Goal: Check status: Check status

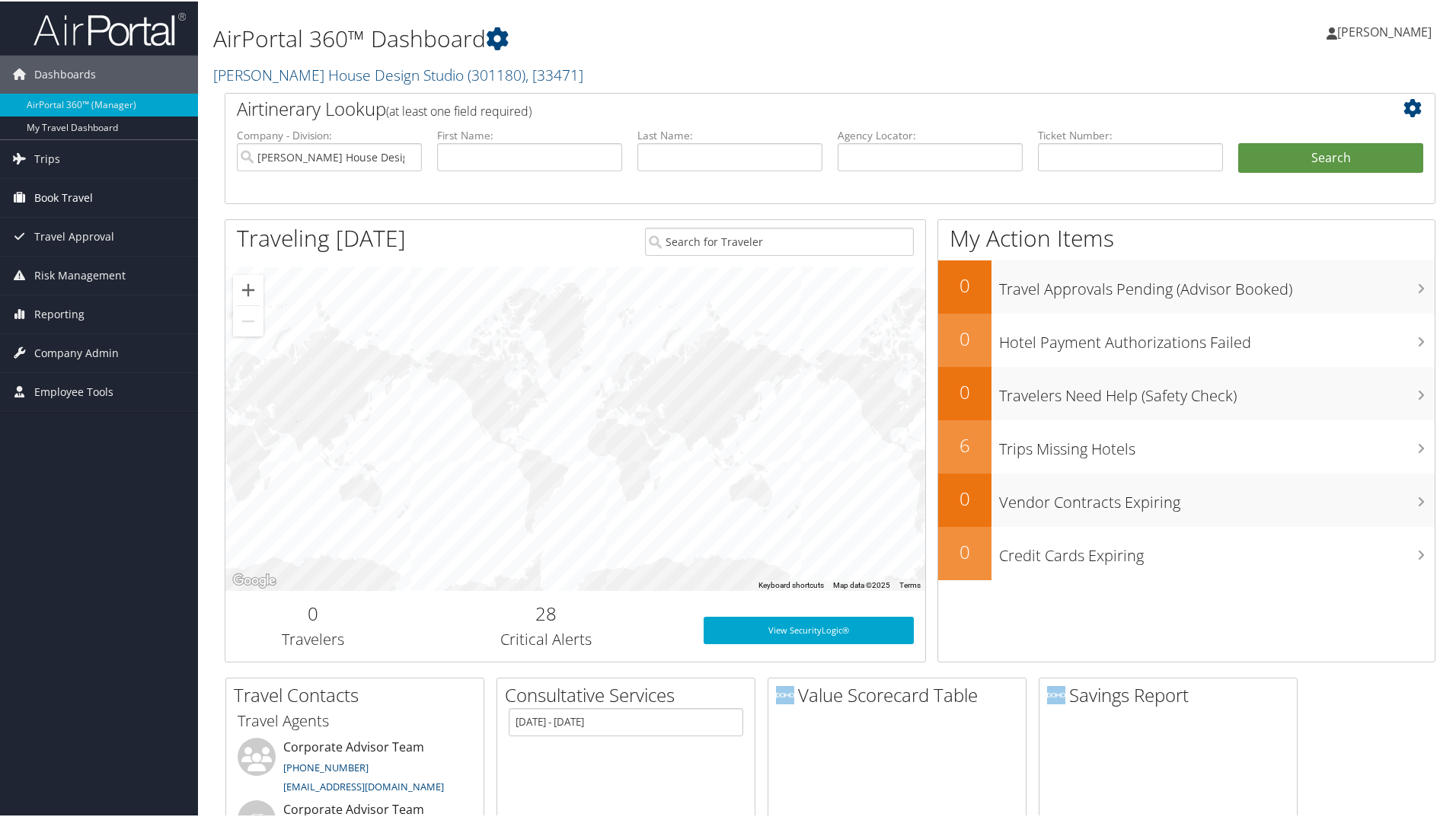
click at [63, 189] on span "Book Travel" at bounding box center [64, 197] width 59 height 38
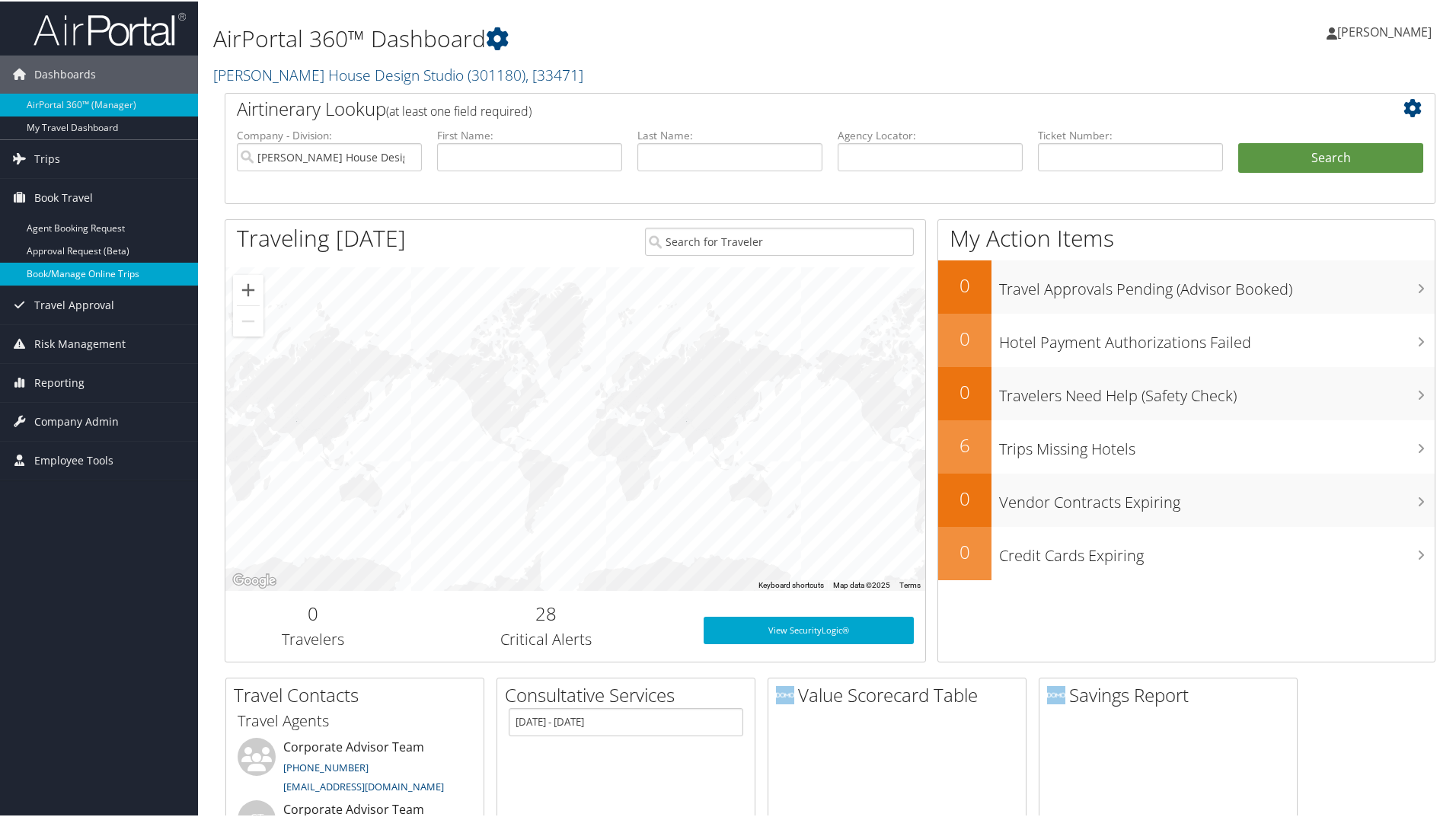
click at [66, 275] on link "Book/Manage Online Trips" at bounding box center [99, 272] width 198 height 23
click at [78, 277] on link "Book/Manage Online Trips" at bounding box center [99, 272] width 198 height 23
click at [105, 304] on span "Travel Approval" at bounding box center [74, 304] width 80 height 38
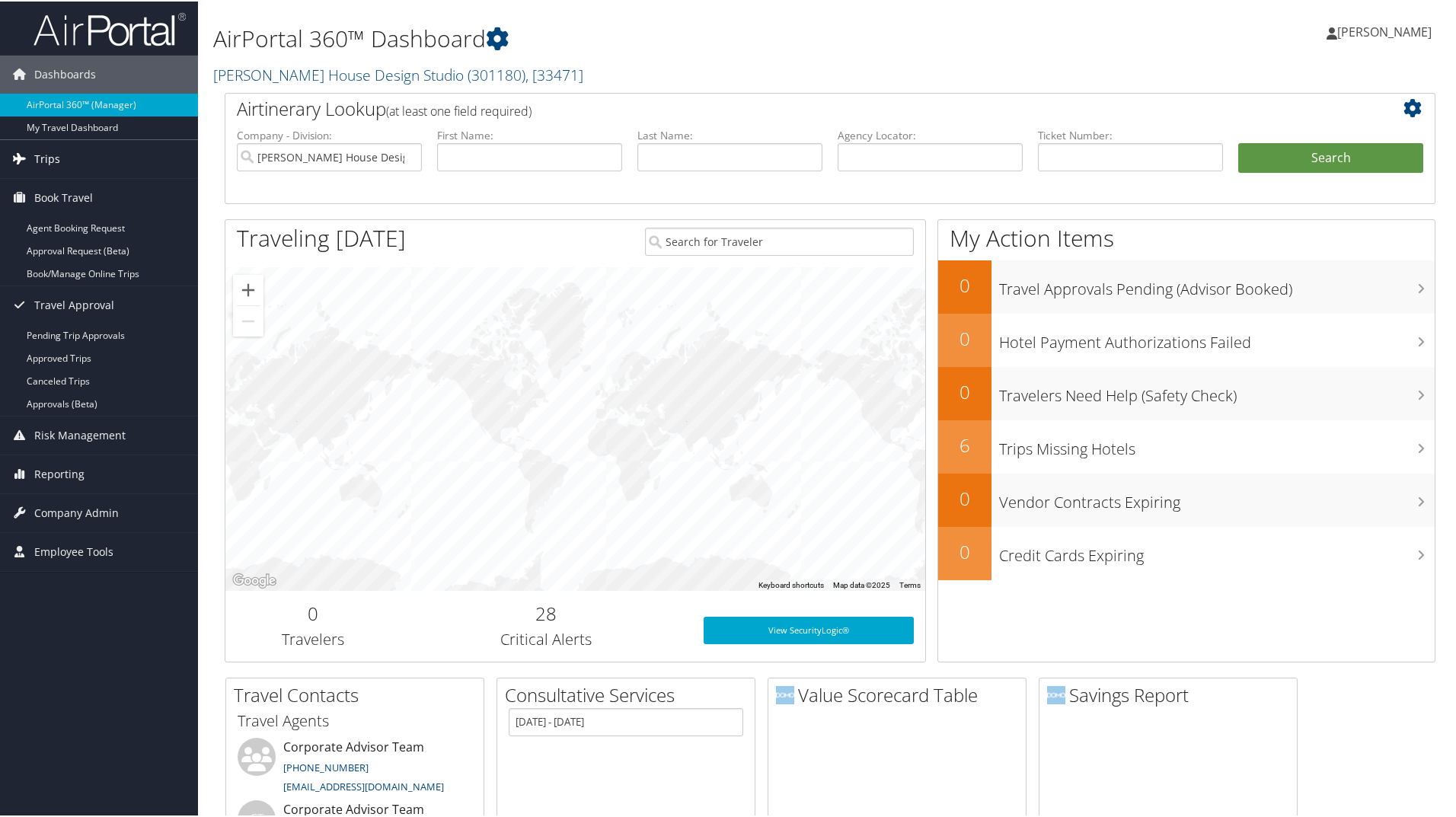
click at [99, 151] on link "Trips" at bounding box center [99, 158] width 198 height 38
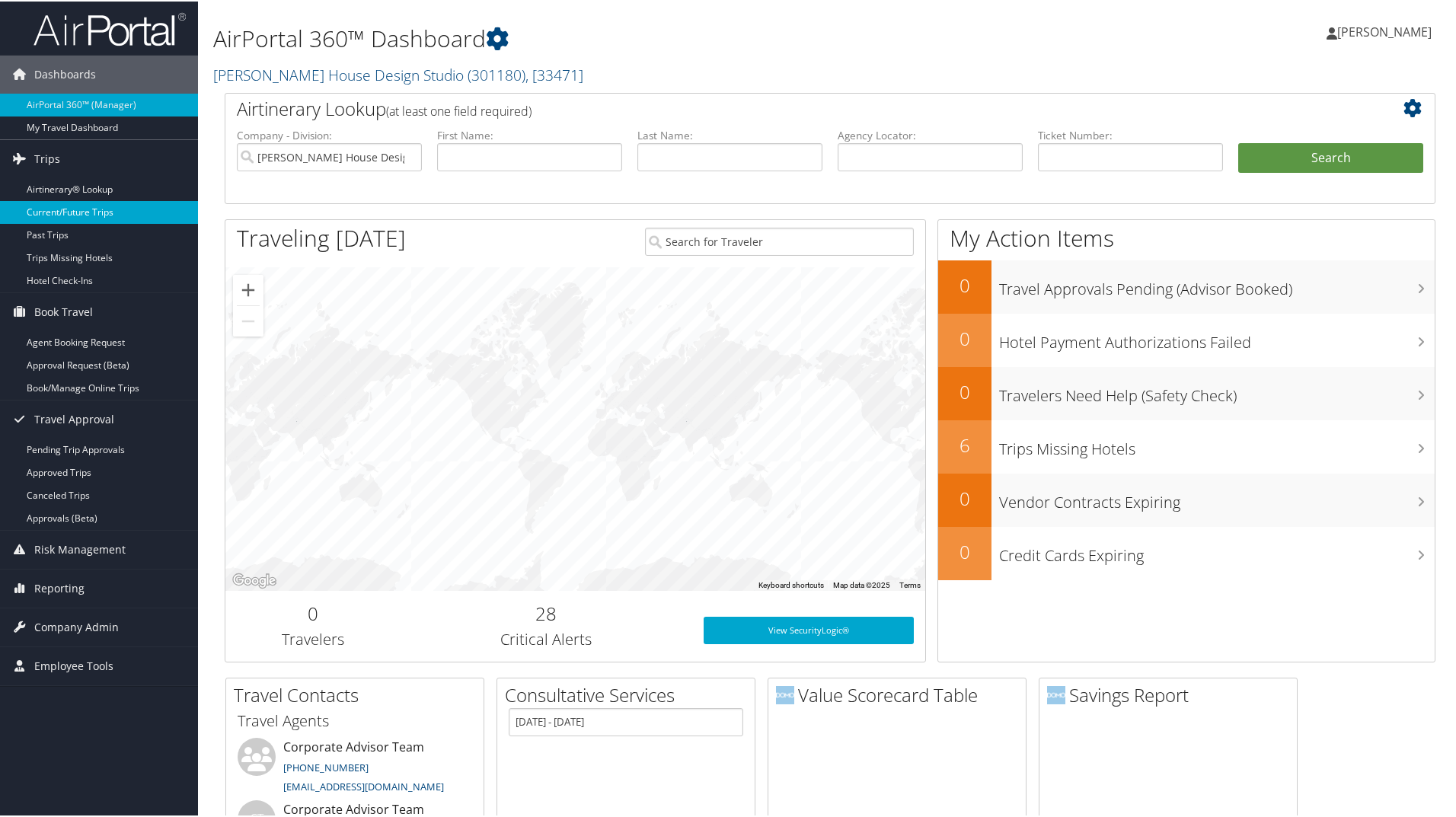
click at [99, 206] on link "Current/Future Trips" at bounding box center [99, 211] width 198 height 23
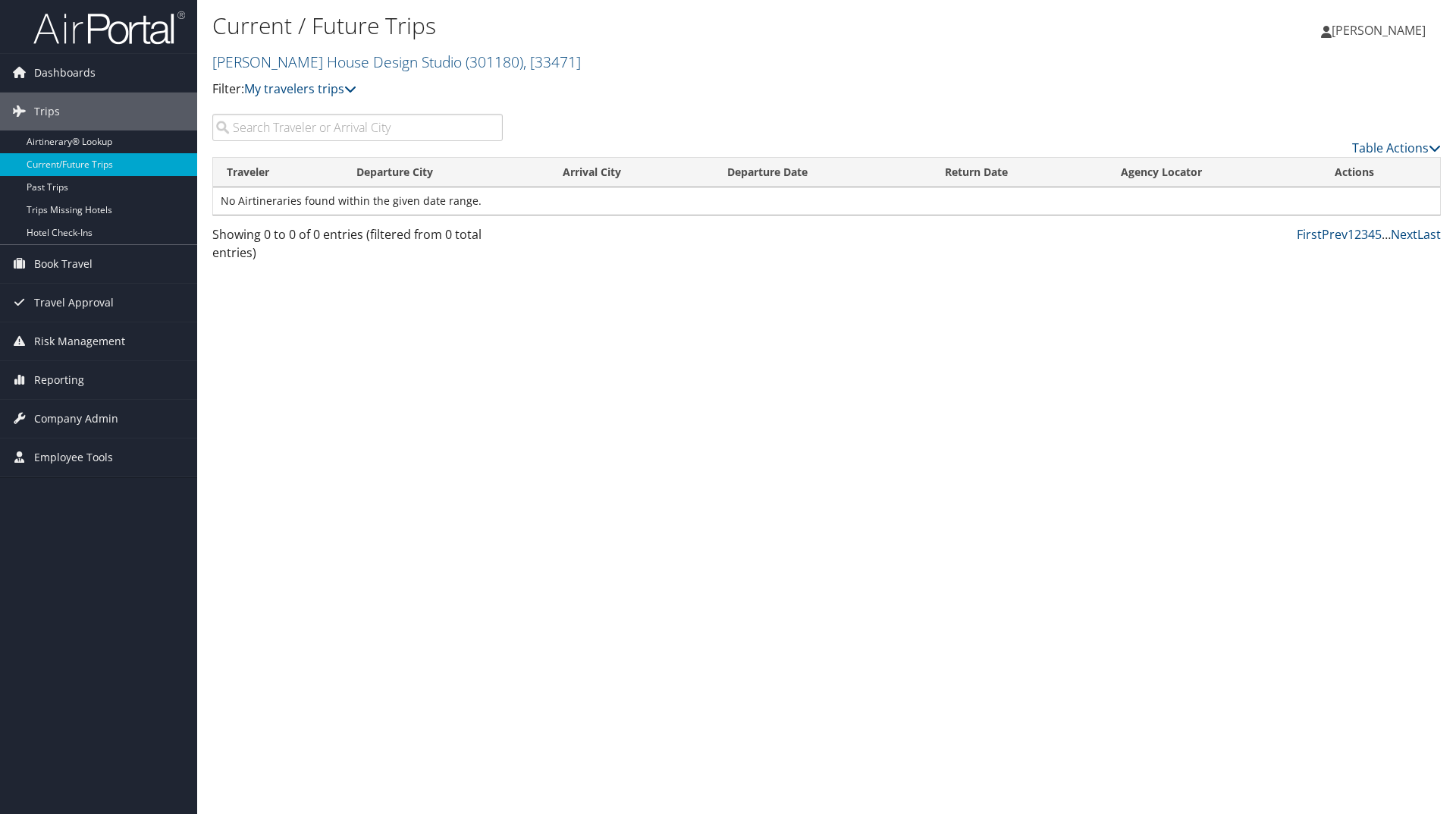
click at [272, 127] on input "search" at bounding box center [357, 127] width 291 height 27
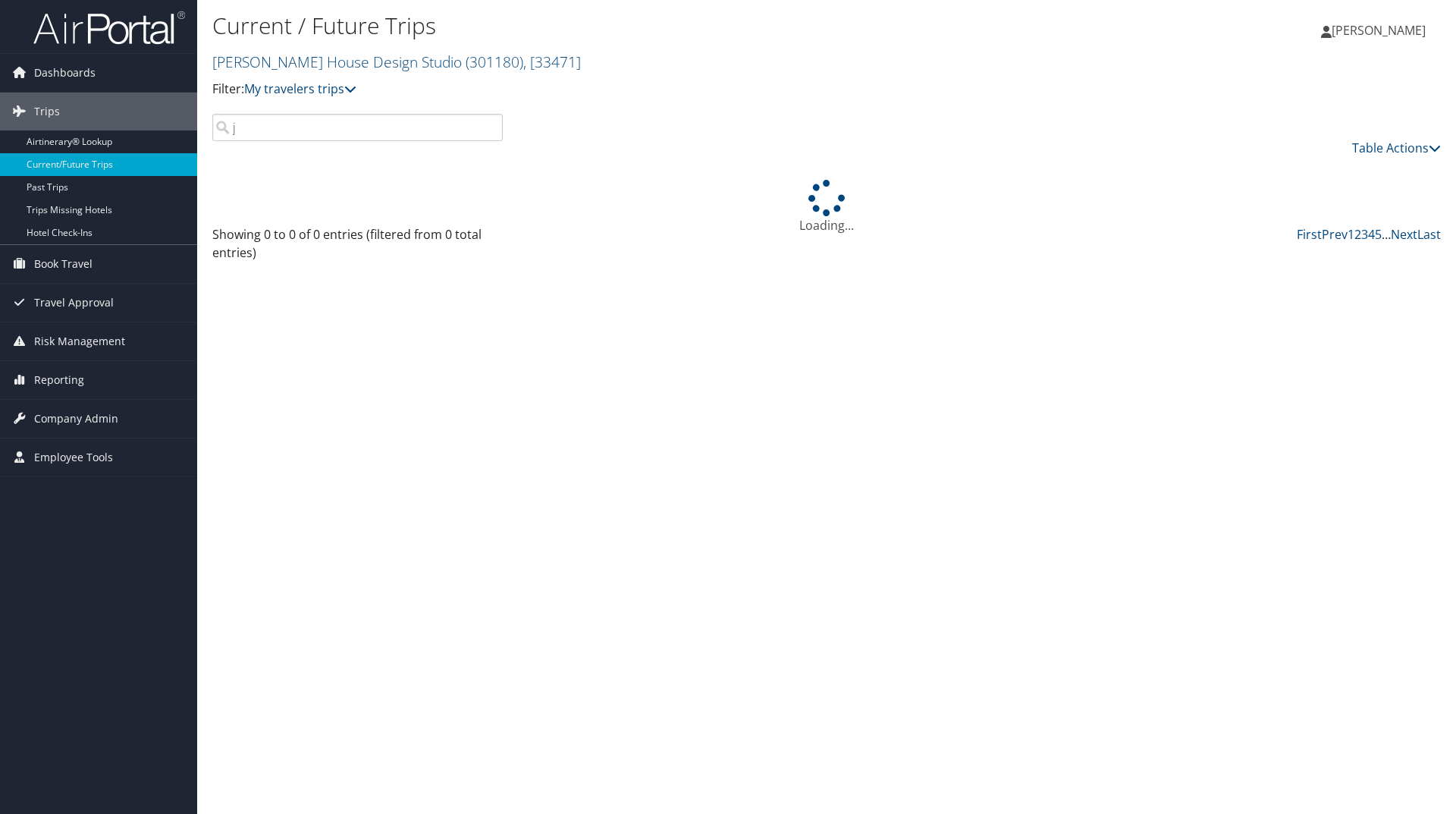
type input "je"
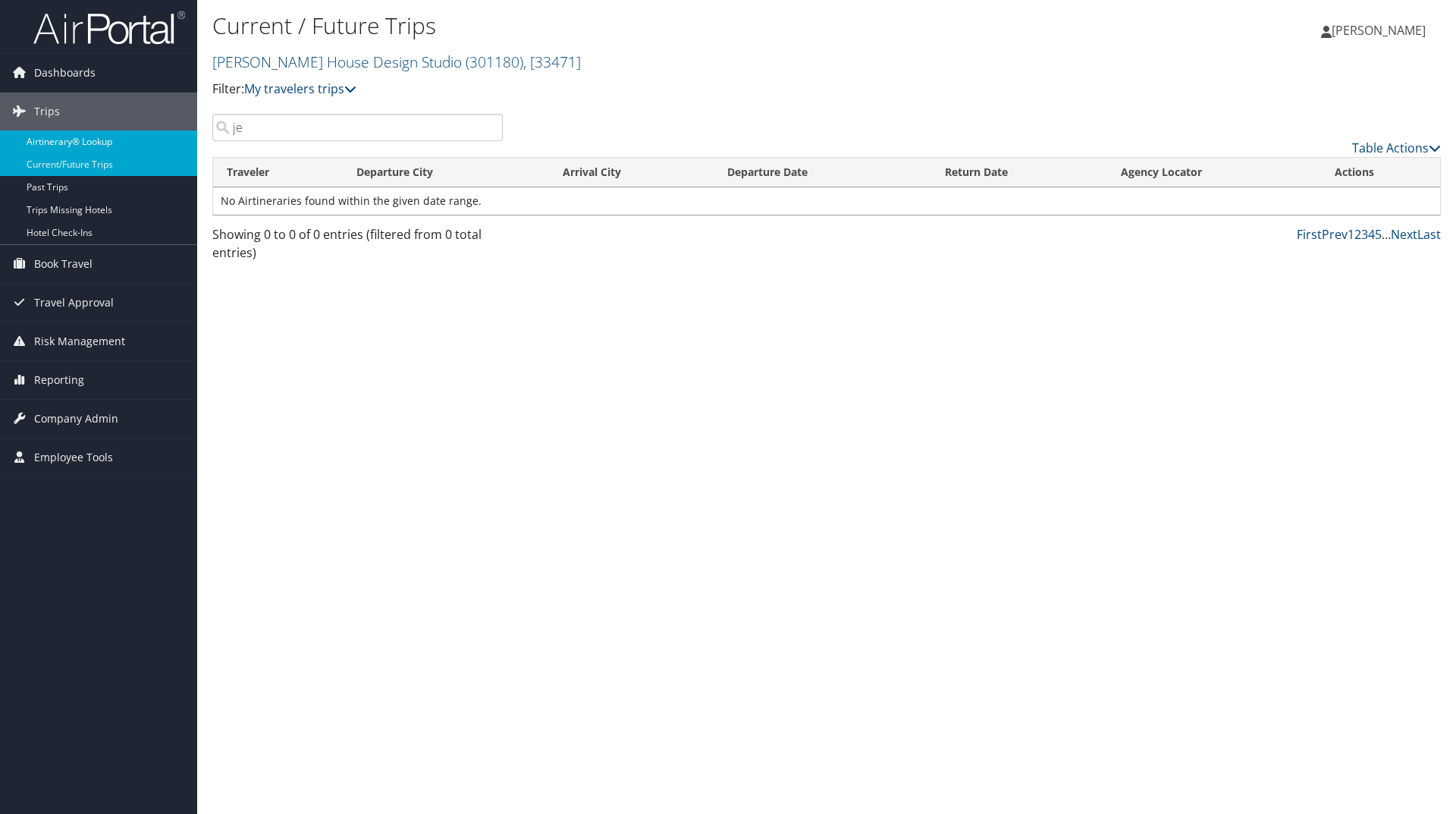
drag, startPoint x: 263, startPoint y: 127, endPoint x: 156, endPoint y: 131, distance: 107.1
click at [156, 131] on div "Dashboards AirPortal 360™ (Manager) My Travel Dashboard Trips Airtinerary® Look…" at bounding box center [728, 407] width 1456 height 814
